Goal: Task Accomplishment & Management: Manage account settings

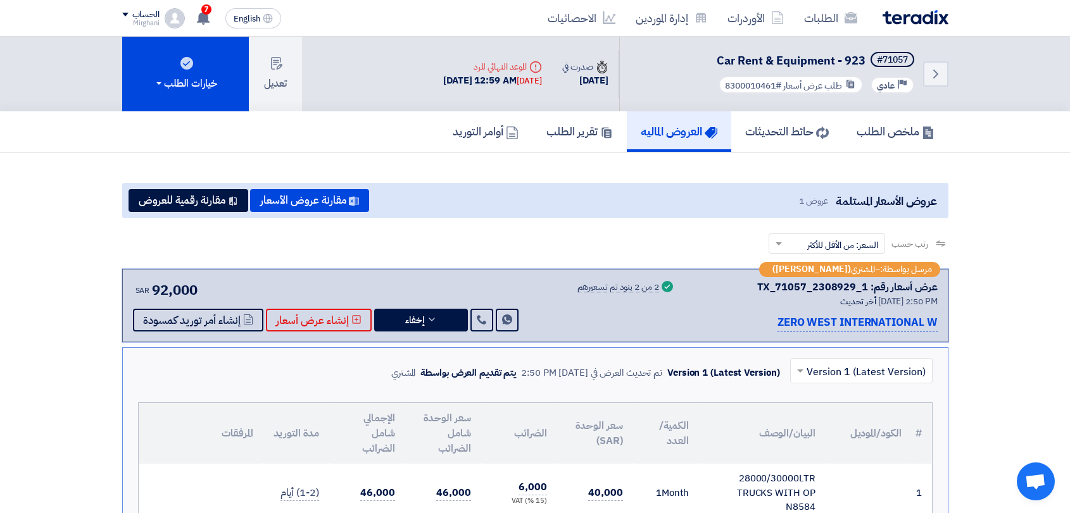
click at [815, 15] on link "الطلبات" at bounding box center [830, 18] width 73 height 30
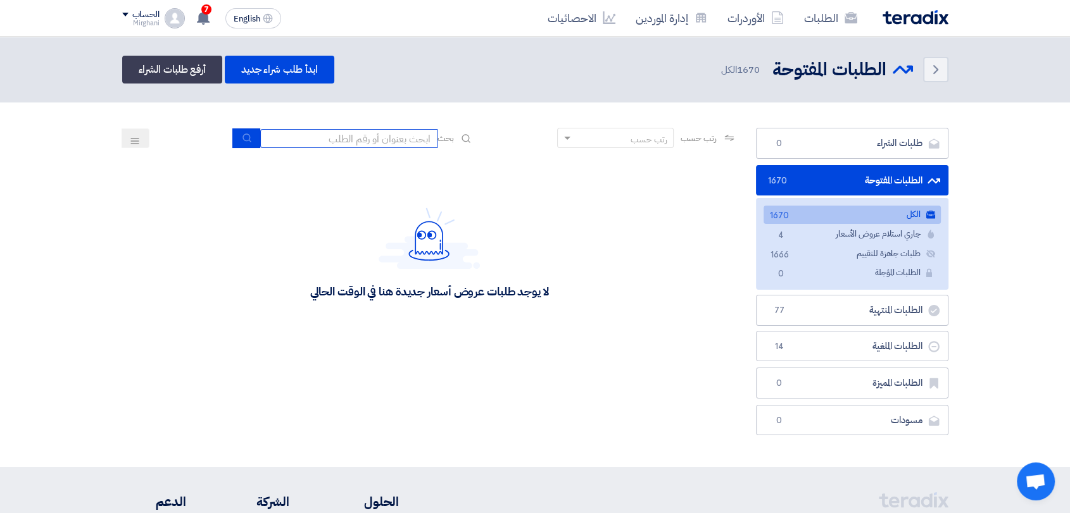
click at [366, 132] on input at bounding box center [348, 138] width 177 height 19
paste input "8300010187"
type input "8300010187"
click at [240, 146] on button "submit" at bounding box center [246, 138] width 28 height 20
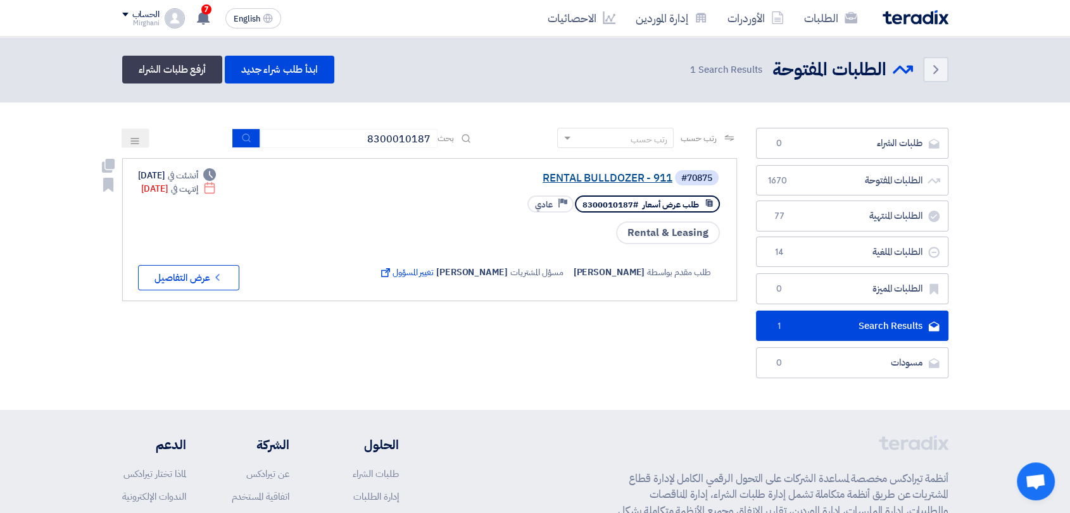
click at [599, 181] on link "RENTAL BULLDOZER - 911" at bounding box center [545, 178] width 253 height 11
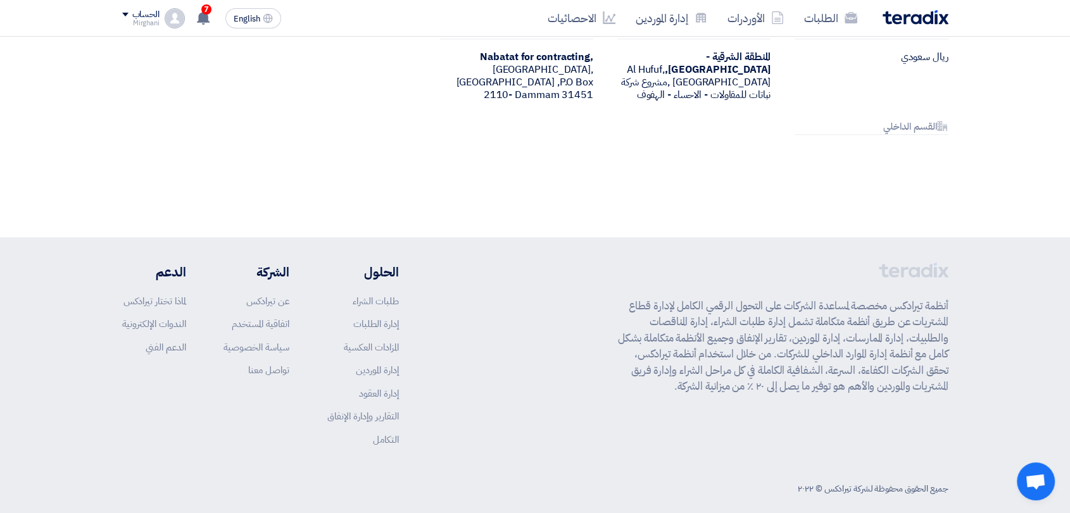
scroll to position [911, 0]
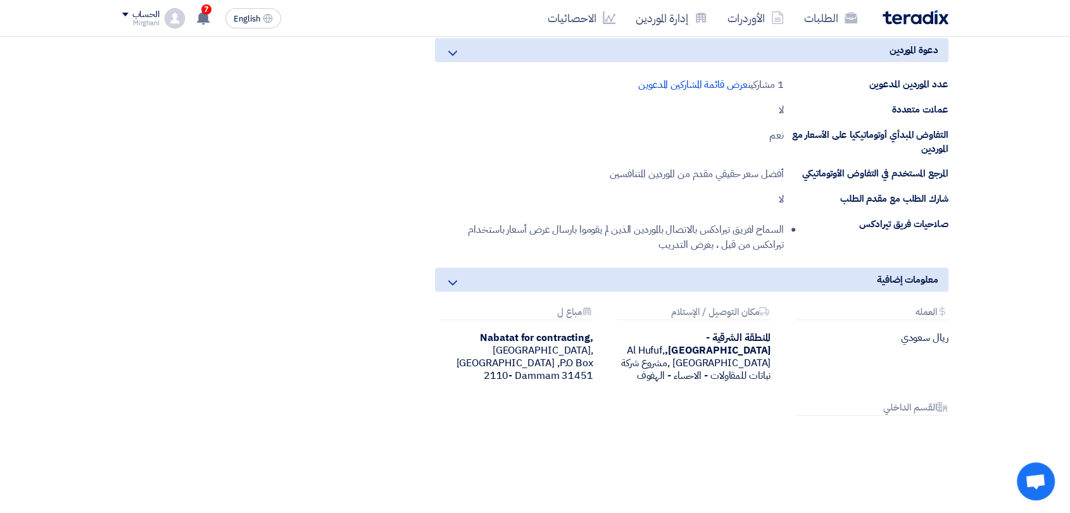
drag, startPoint x: 664, startPoint y: 218, endPoint x: 496, endPoint y: 220, distance: 168.4
click at [497, 222] on li "السماح لفريق تيرادكس بالاتصال بالموردين الذين لم يقوموا بارسال عرض أسعار باستخد…" at bounding box center [614, 237] width 339 height 41
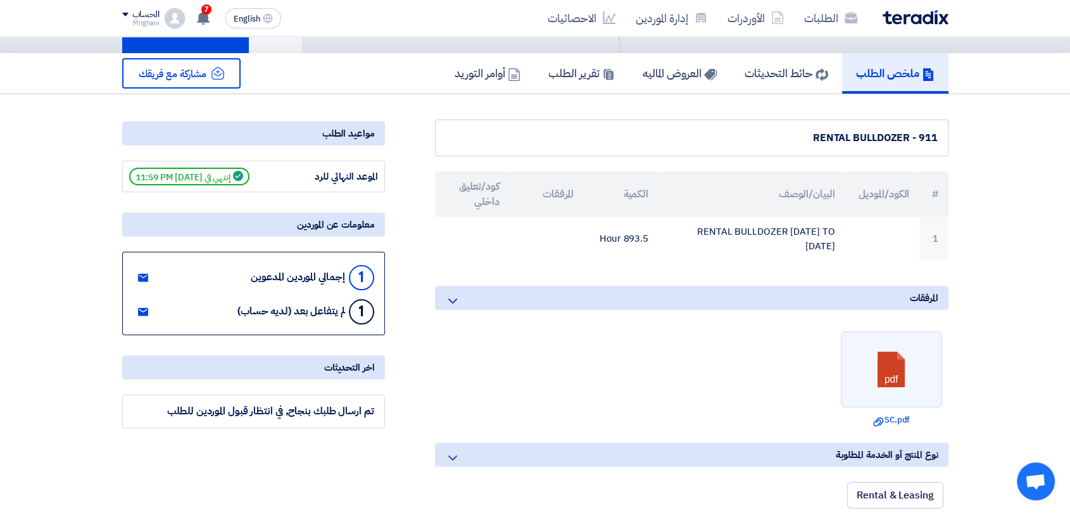
scroll to position [0, 0]
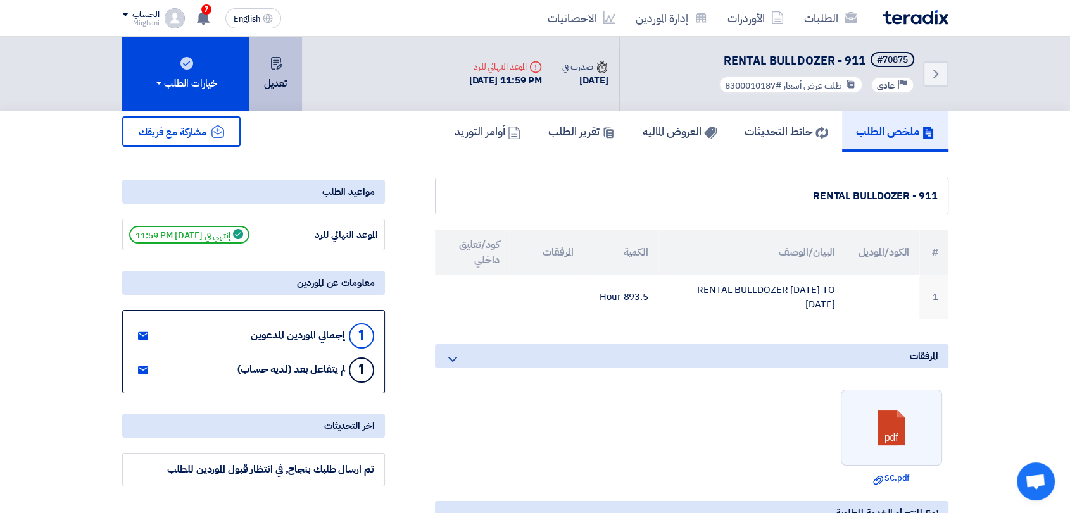
click at [279, 75] on button "تعديل" at bounding box center [275, 74] width 53 height 75
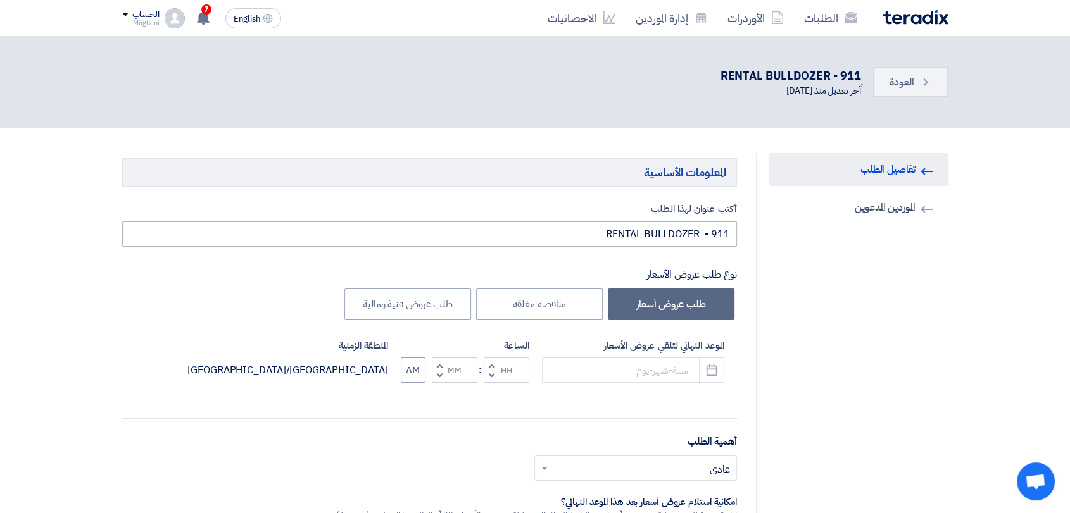
type input "[DATE]"
type input "11"
type input "59"
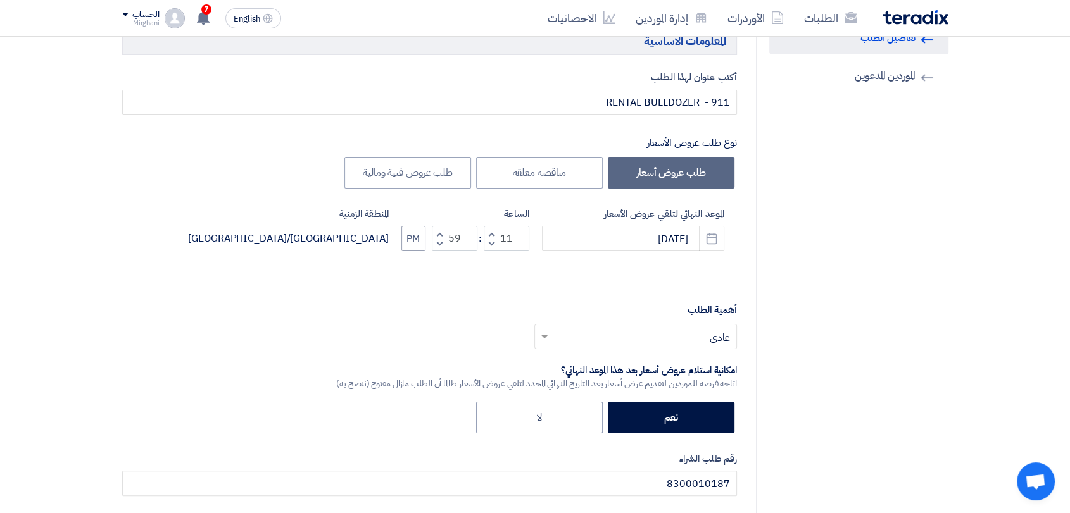
scroll to position [141, 0]
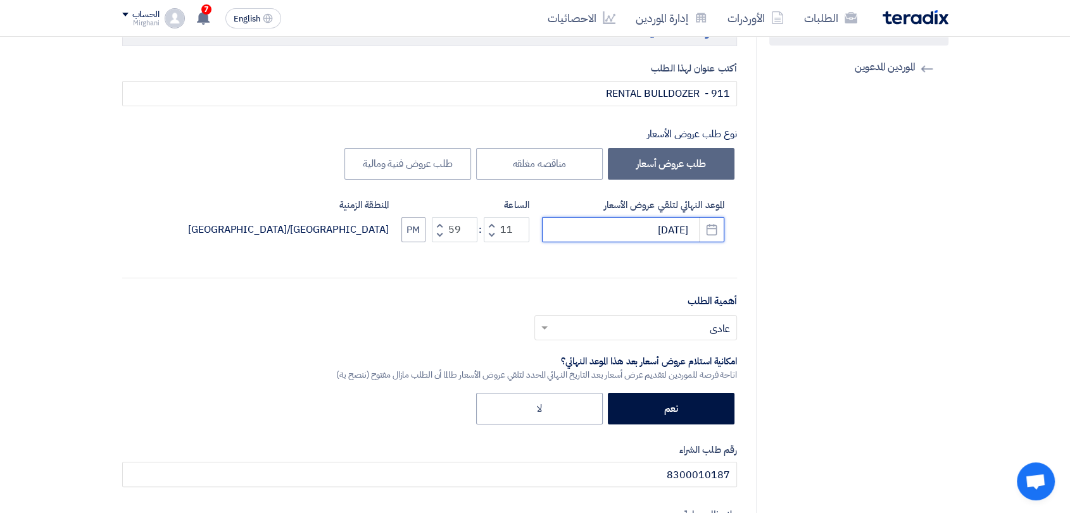
click at [698, 229] on input "[DATE]" at bounding box center [633, 229] width 182 height 25
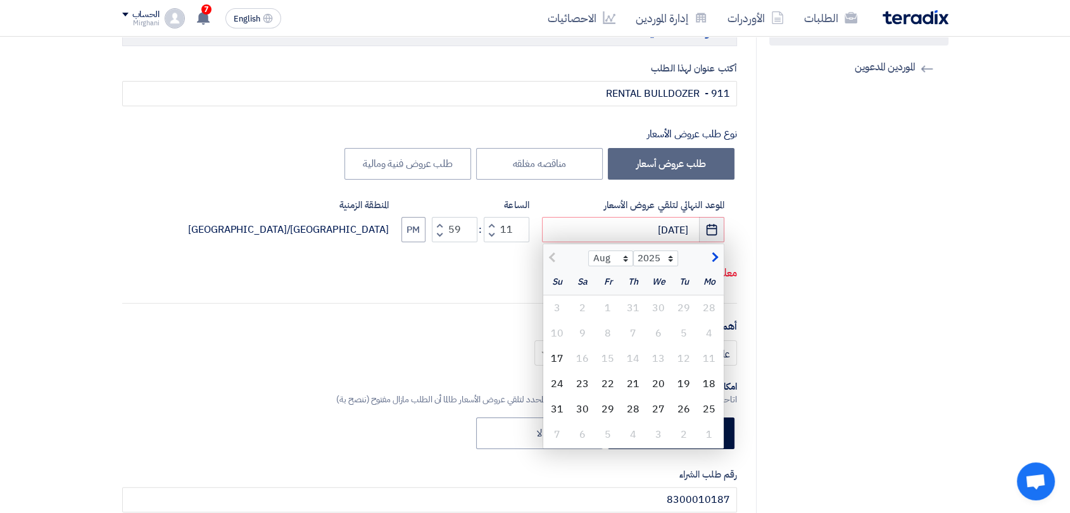
click at [713, 225] on icon "Pick a date" at bounding box center [711, 229] width 13 height 13
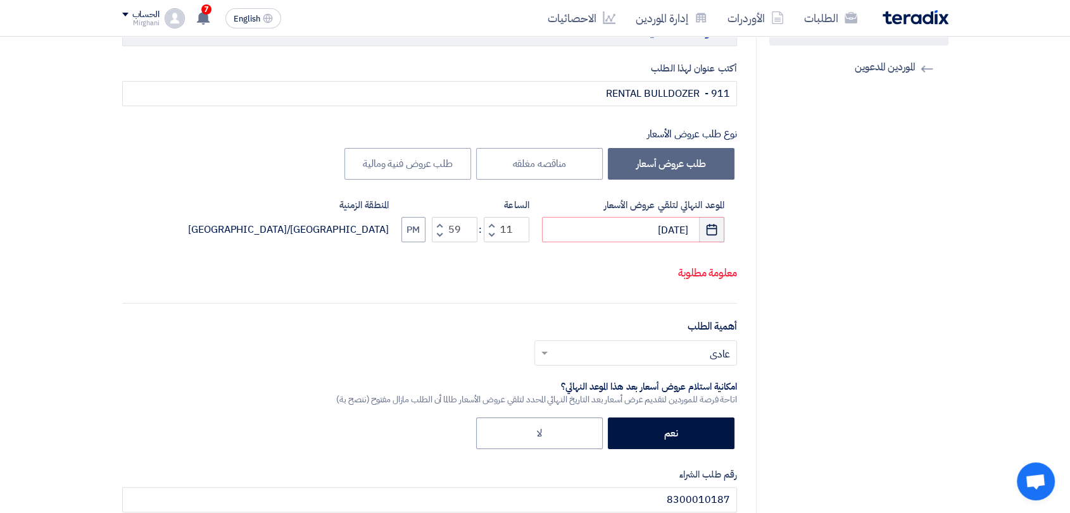
click at [713, 225] on icon "Pick a date" at bounding box center [711, 229] width 13 height 13
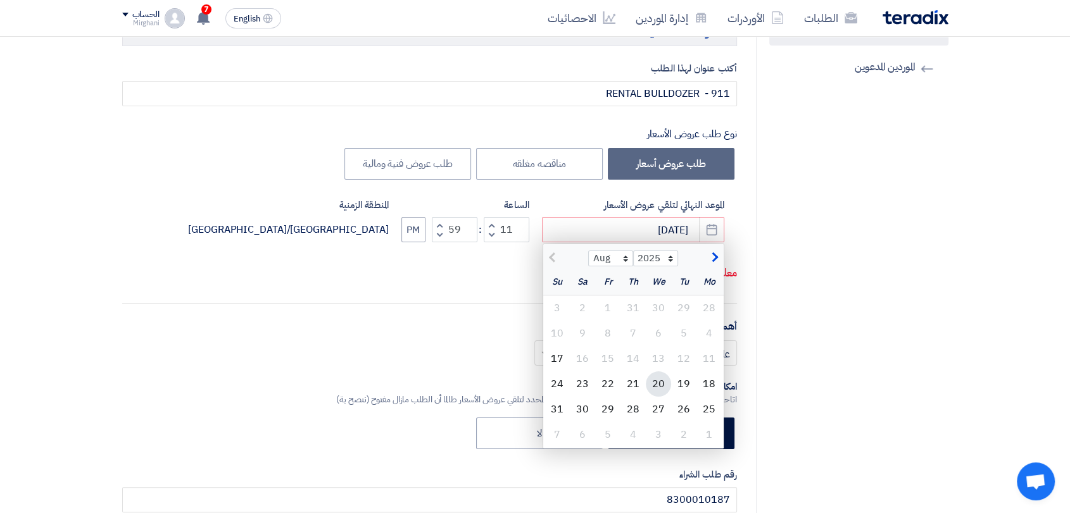
click at [654, 387] on div "20" at bounding box center [658, 384] width 25 height 25
type input "[DATE]"
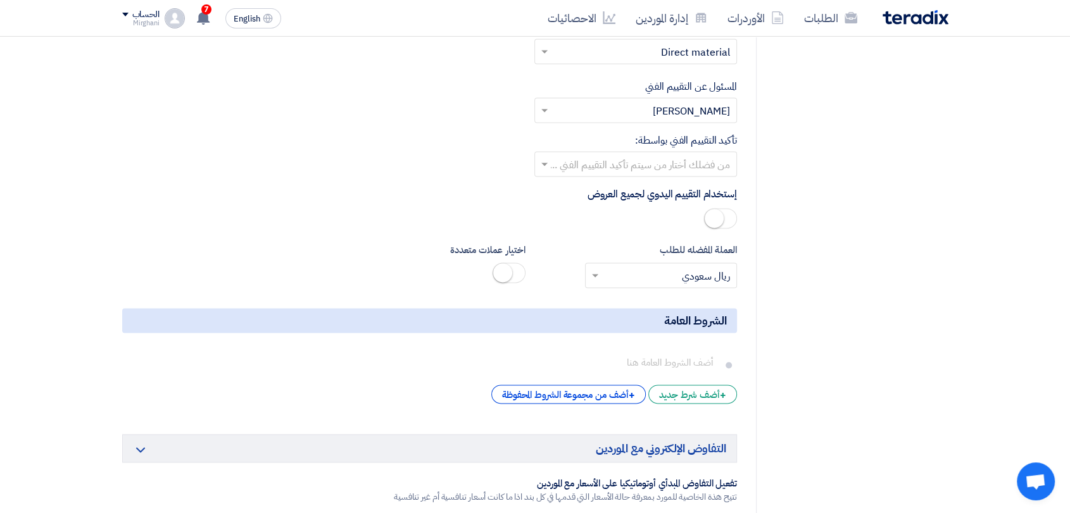
scroll to position [1969, 0]
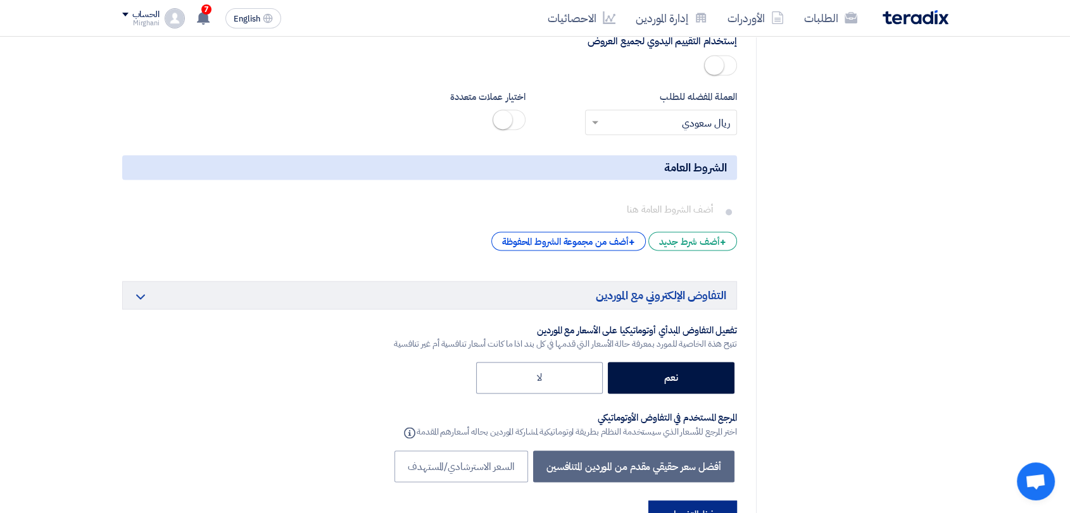
click at [669, 501] on button "حفظ التغييرات" at bounding box center [692, 515] width 89 height 28
click at [679, 501] on button "حفظ التغييرات" at bounding box center [692, 515] width 89 height 28
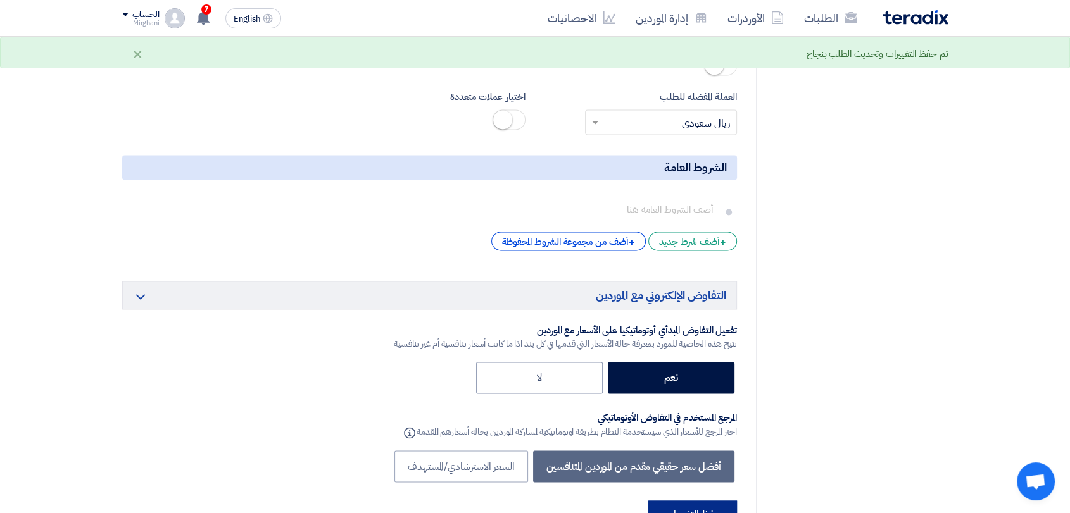
scroll to position [0, 0]
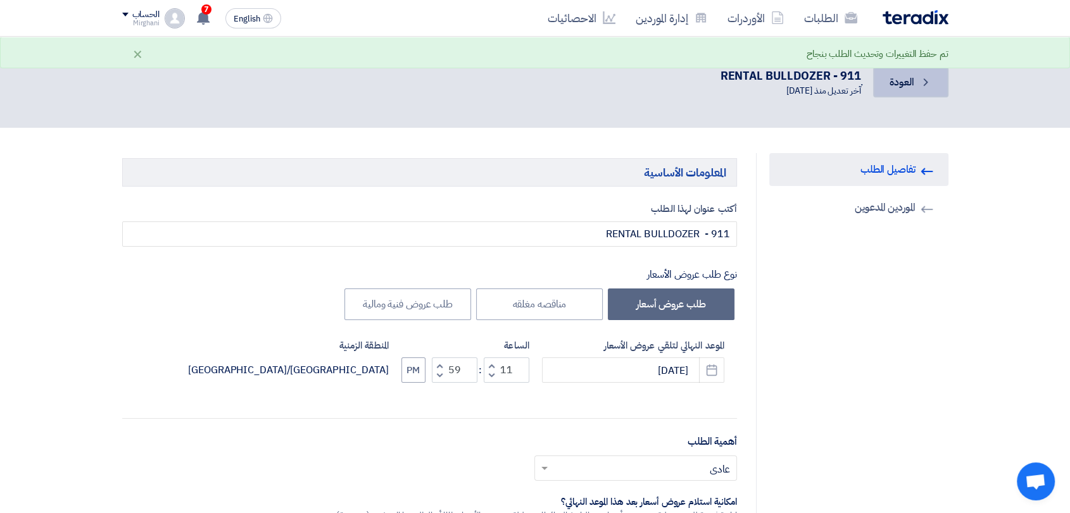
click at [881, 85] on link "Back العودة" at bounding box center [910, 82] width 75 height 30
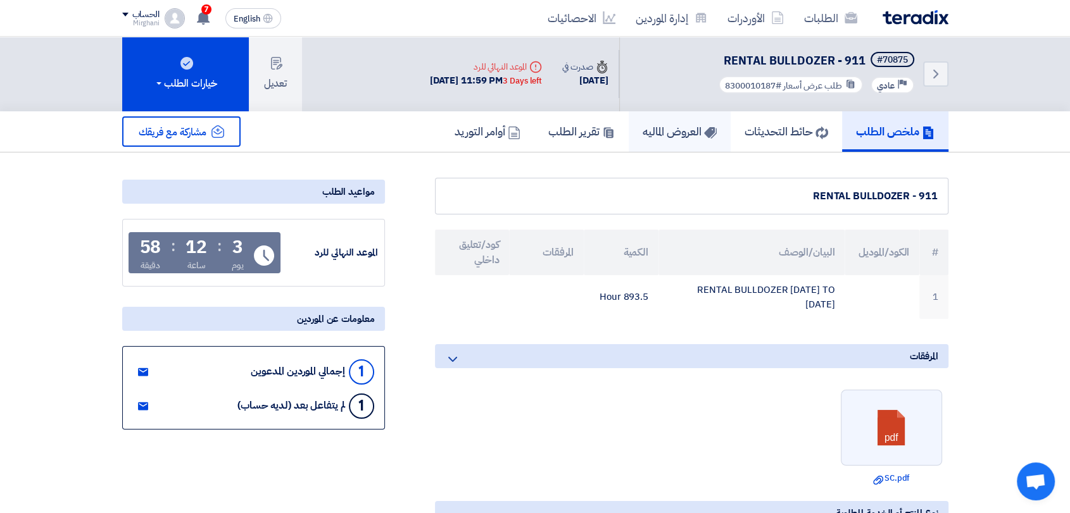
click at [691, 135] on h5 "العروض الماليه" at bounding box center [679, 131] width 74 height 15
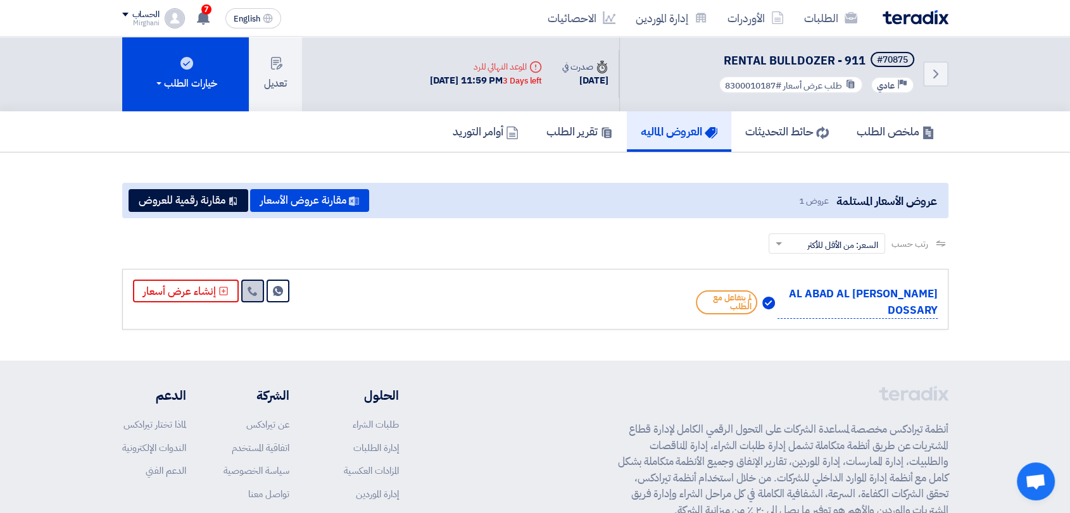
click at [249, 286] on icon at bounding box center [252, 291] width 10 height 10
